Goal: Information Seeking & Learning: Learn about a topic

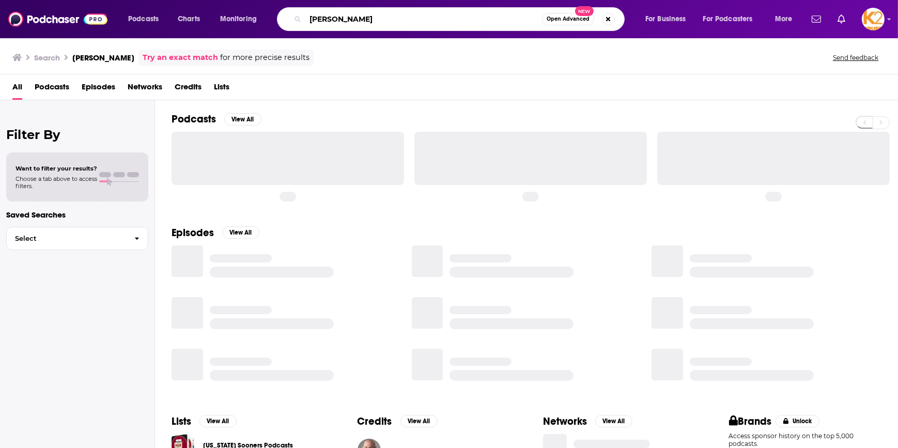
drag, startPoint x: 383, startPoint y: 23, endPoint x: 239, endPoint y: 40, distance: 145.2
click at [239, 39] on div "Podcasts Charts Monitoring [PERSON_NAME] Open Advanced New For Business For Pod…" at bounding box center [449, 224] width 898 height 448
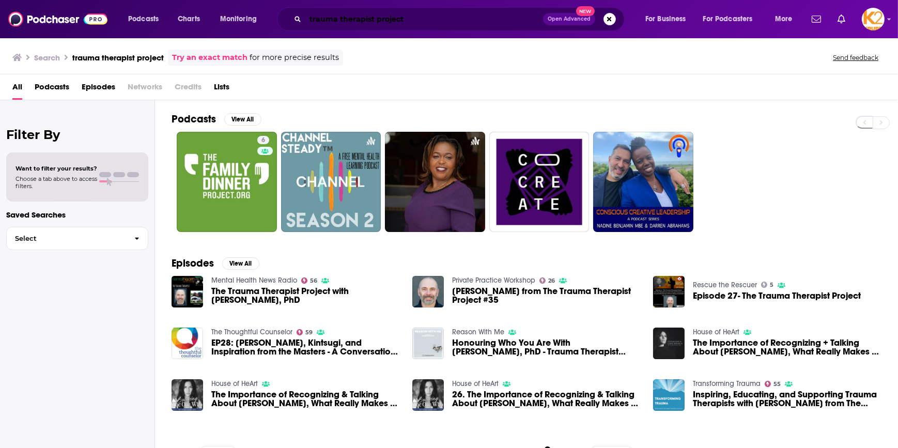
click at [393, 19] on input "trauma therapist project" at bounding box center [424, 19] width 238 height 17
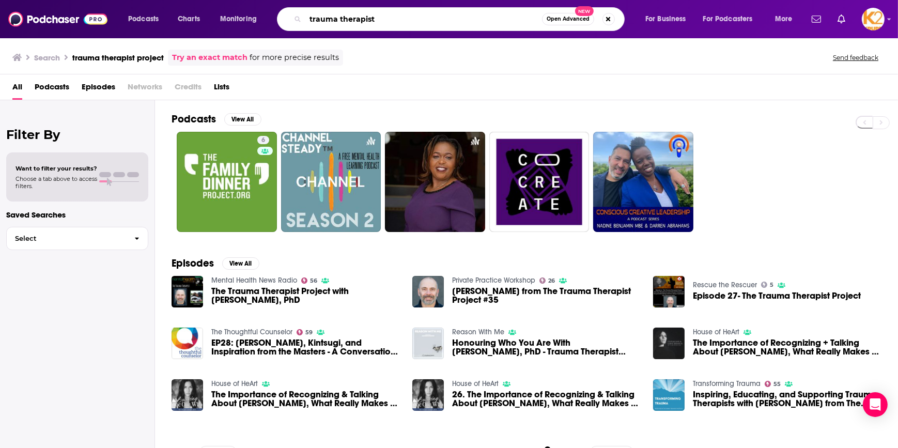
type input "trauma therapist"
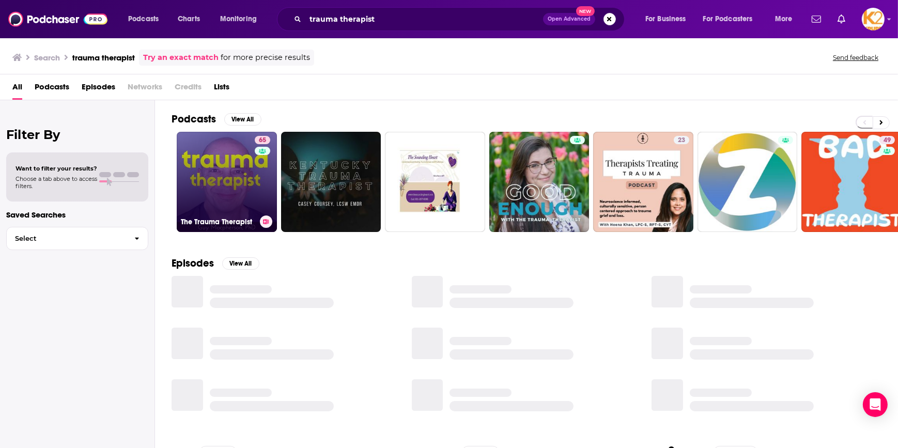
click at [231, 181] on link "65 The Trauma Therapist" at bounding box center [227, 182] width 100 height 100
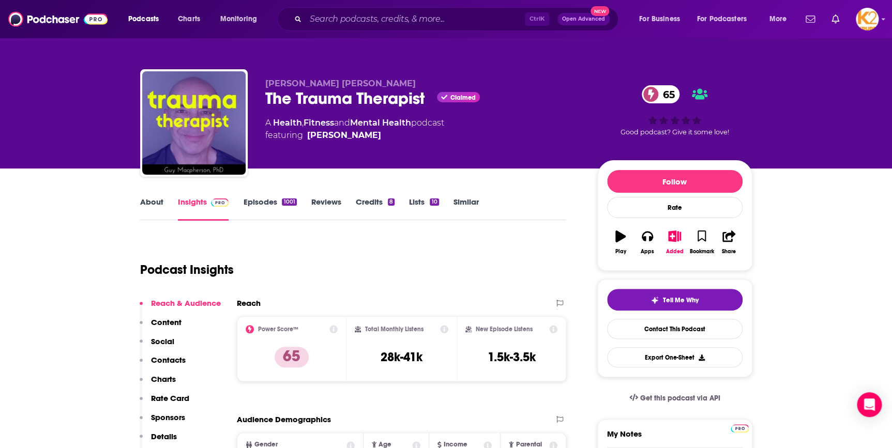
click at [153, 204] on link "About" at bounding box center [151, 209] width 23 height 24
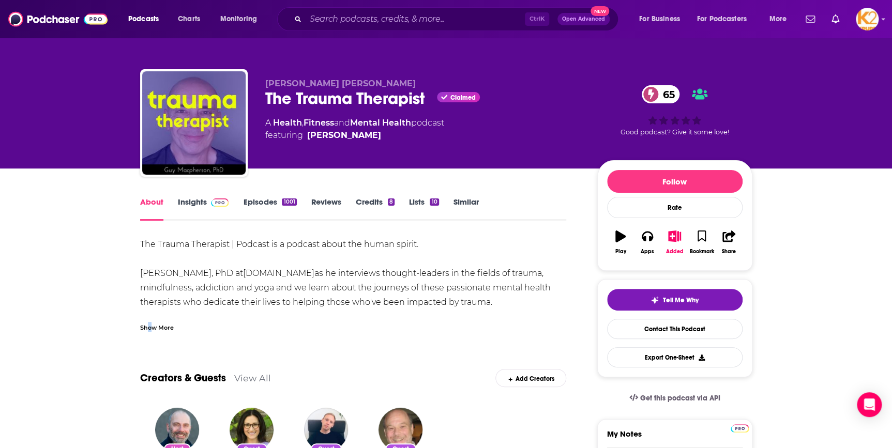
click at [149, 329] on div "Show More" at bounding box center [157, 327] width 34 height 10
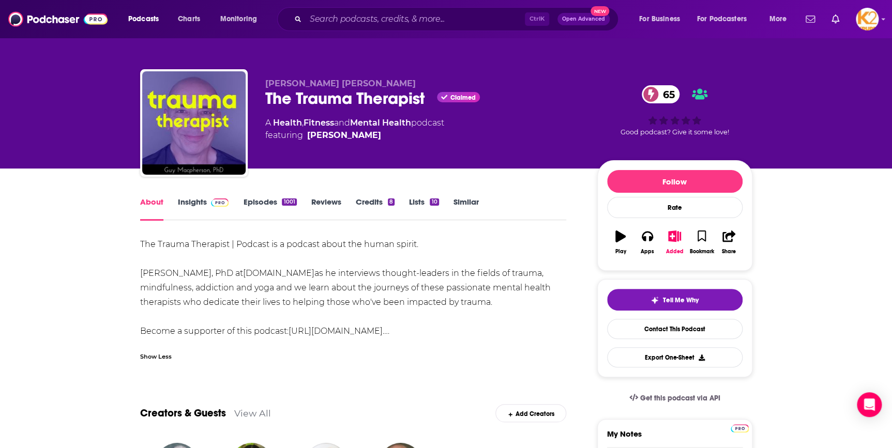
drag, startPoint x: 142, startPoint y: 274, endPoint x: 571, endPoint y: 307, distance: 430.2
drag, startPoint x: 571, startPoint y: 307, endPoint x: 165, endPoint y: 279, distance: 406.7
click at [212, 321] on div "The Trauma Therapist | Podcast is a podcast about the human spirit. [PERSON_NAM…" at bounding box center [353, 287] width 426 height 101
drag, startPoint x: 136, startPoint y: 236, endPoint x: 558, endPoint y: 305, distance: 427.3
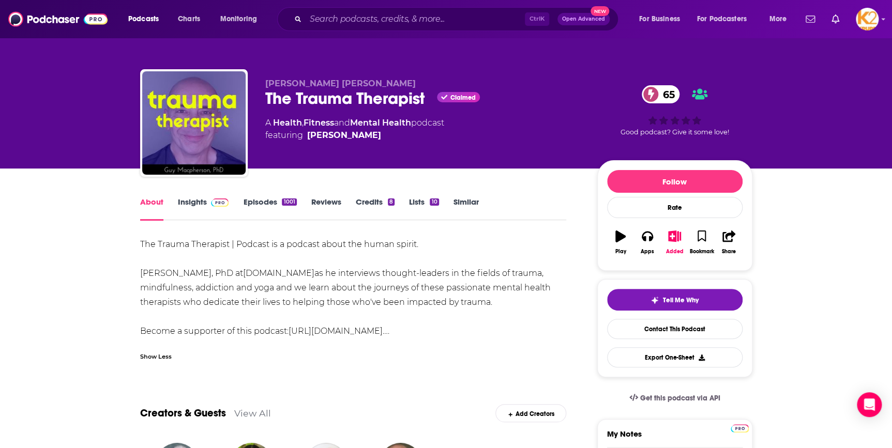
copy div "The Trauma Therapist | Podcast is a podcast about the human spirit. [PERSON_NAM…"
click at [346, 334] on link "[URL][DOMAIN_NAME]…" at bounding box center [337, 331] width 99 height 10
